Goal: Information Seeking & Learning: Learn about a topic

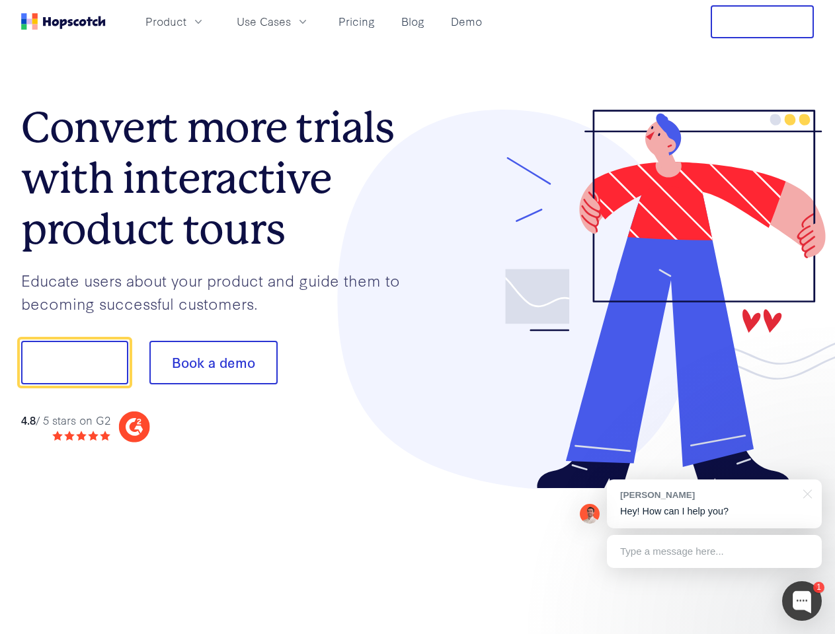
click at [418, 317] on div at bounding box center [616, 300] width 397 height 380
click at [186, 21] on span "Product" at bounding box center [165, 21] width 41 height 17
click at [291, 21] on span "Use Cases" at bounding box center [264, 21] width 54 height 17
click at [762, 22] on button "Free Trial" at bounding box center [761, 21] width 103 height 33
click at [74, 363] on button "Show me!" at bounding box center [74, 363] width 107 height 44
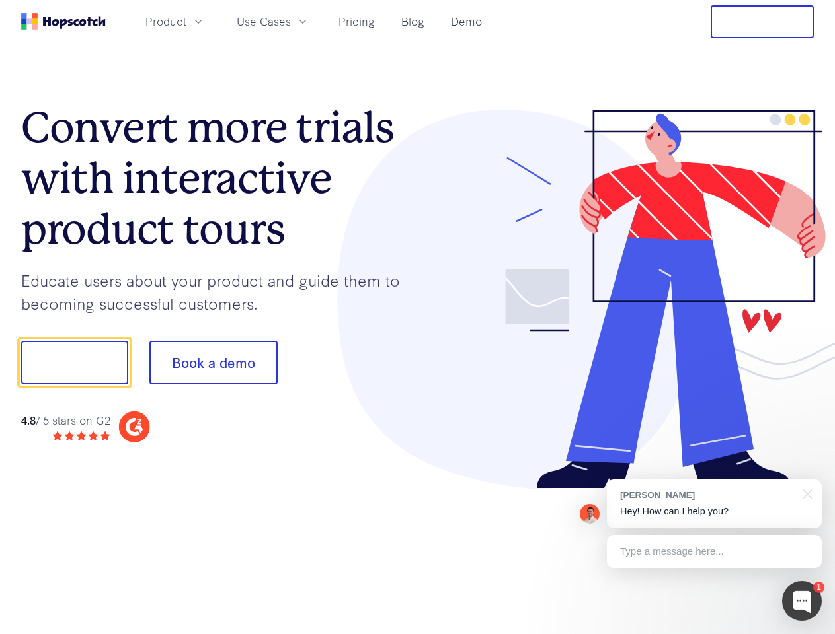
click at [213, 363] on button "Book a demo" at bounding box center [213, 363] width 128 height 44
click at [802, 601] on div at bounding box center [802, 602] width 40 height 40
click at [714, 504] on div "[PERSON_NAME] Hey! How can I help you?" at bounding box center [714, 504] width 215 height 49
click at [805, 493] on div at bounding box center [698, 450] width 248 height 264
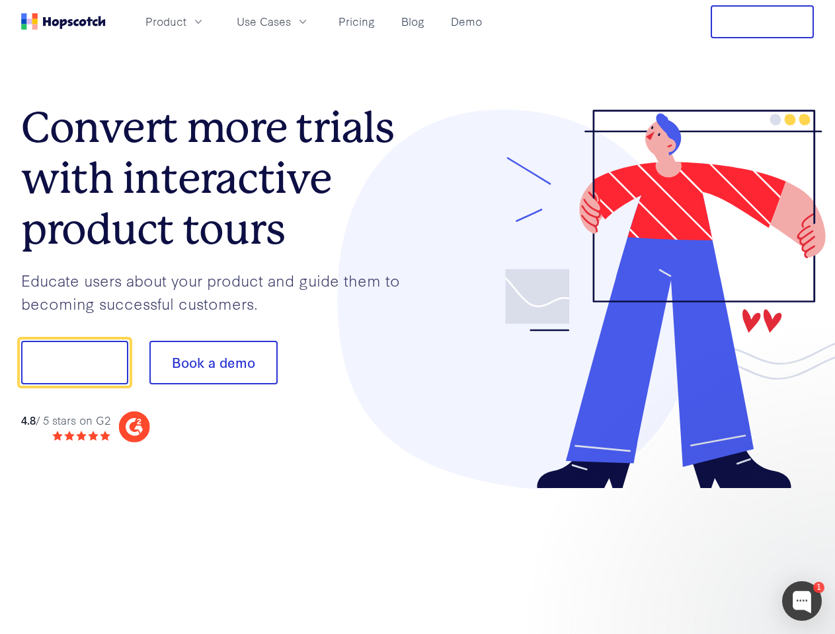
click at [714, 552] on div at bounding box center [698, 450] width 248 height 264
